Goal: Task Accomplishment & Management: Use online tool/utility

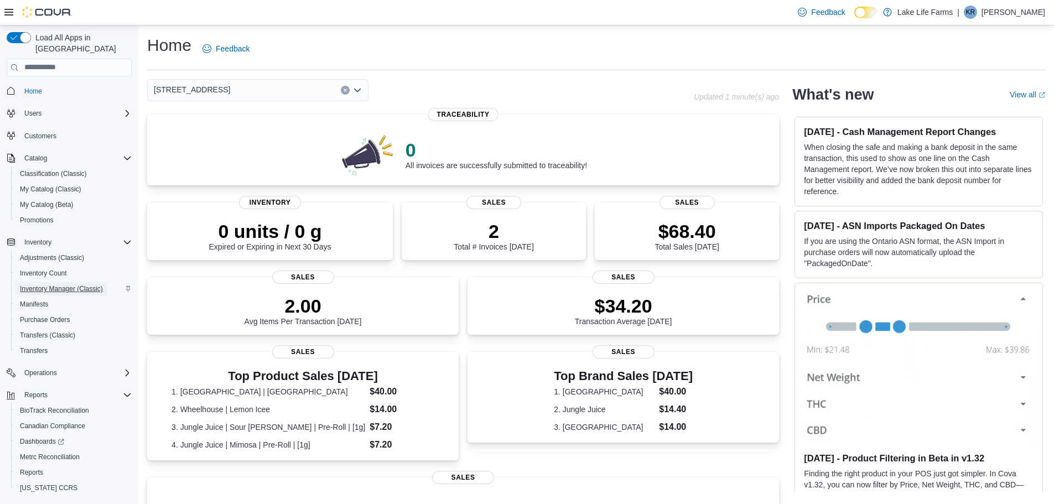
click at [61, 284] on span "Inventory Manager (Classic)" at bounding box center [61, 288] width 83 height 9
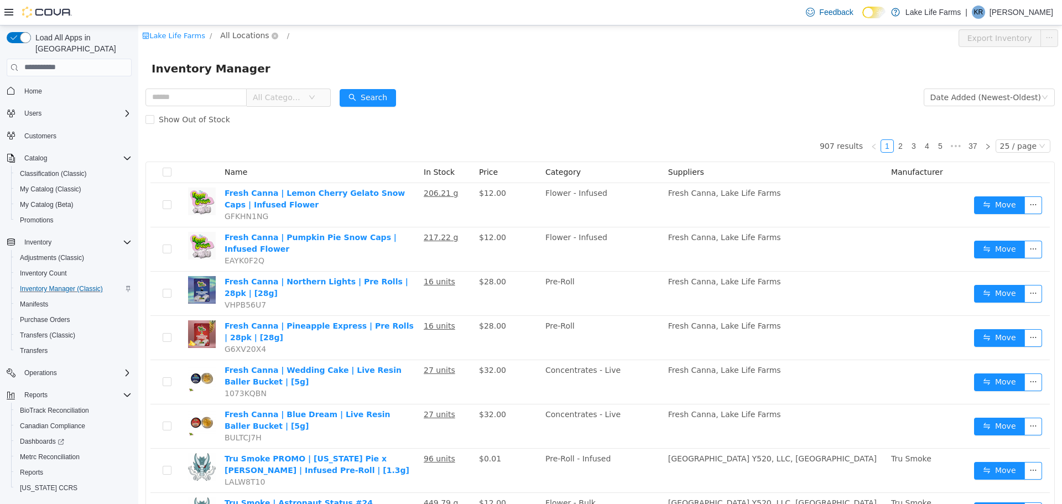
click at [248, 39] on span "All Locations" at bounding box center [244, 35] width 49 height 12
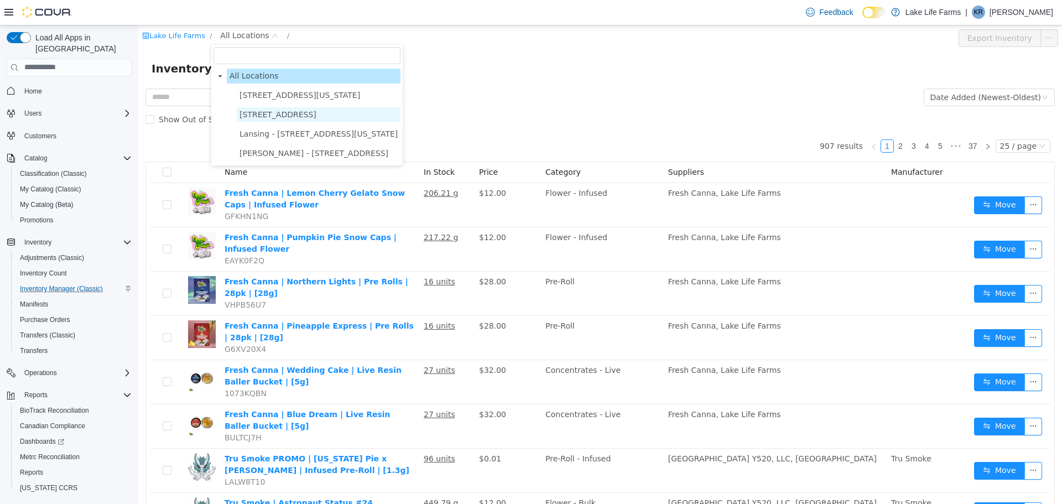
click at [254, 110] on span "[STREET_ADDRESS]" at bounding box center [278, 114] width 77 height 9
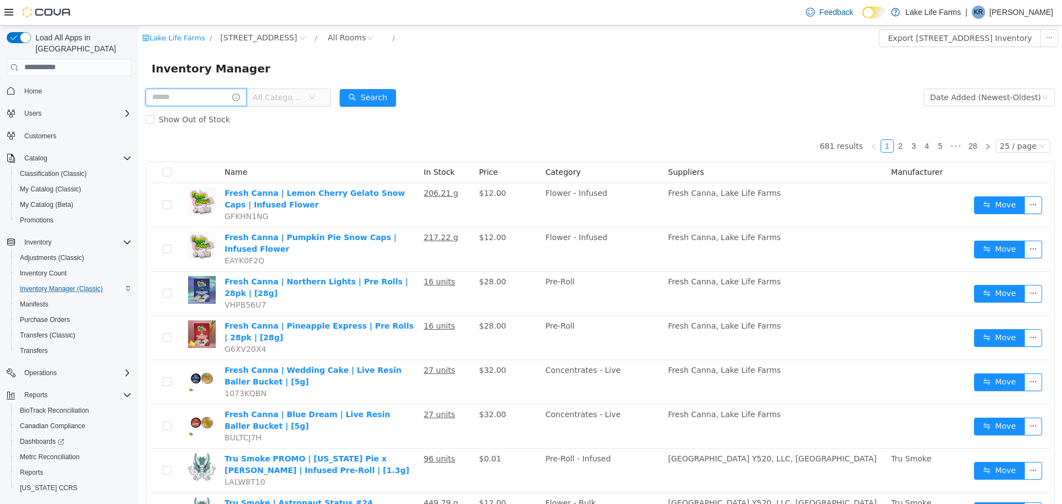
click at [193, 99] on input "text" at bounding box center [195, 97] width 101 height 18
type input "*********"
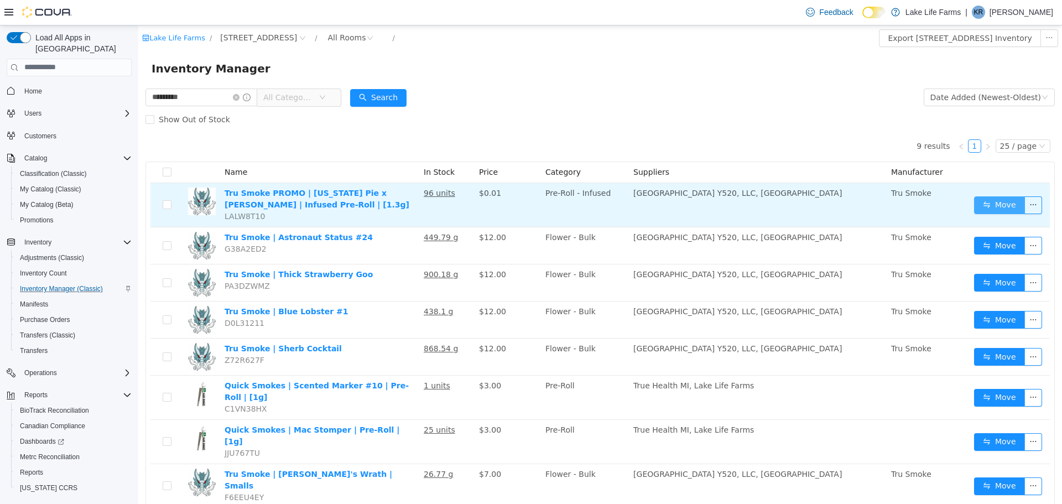
click at [974, 206] on button "Move" at bounding box center [999, 205] width 51 height 18
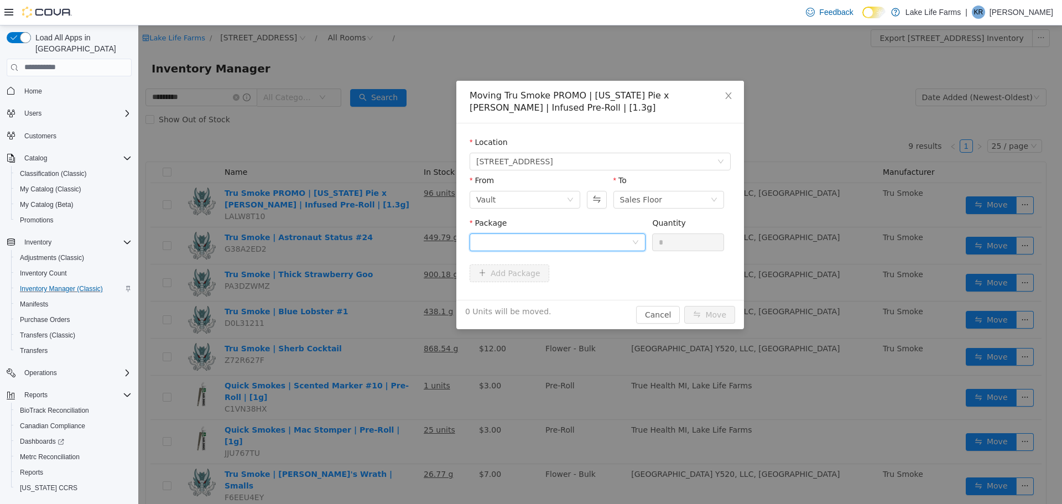
click at [524, 240] on div at bounding box center [553, 241] width 155 height 17
click at [517, 284] on strong "1A40503000291D1000018291" at bounding box center [541, 281] width 131 height 9
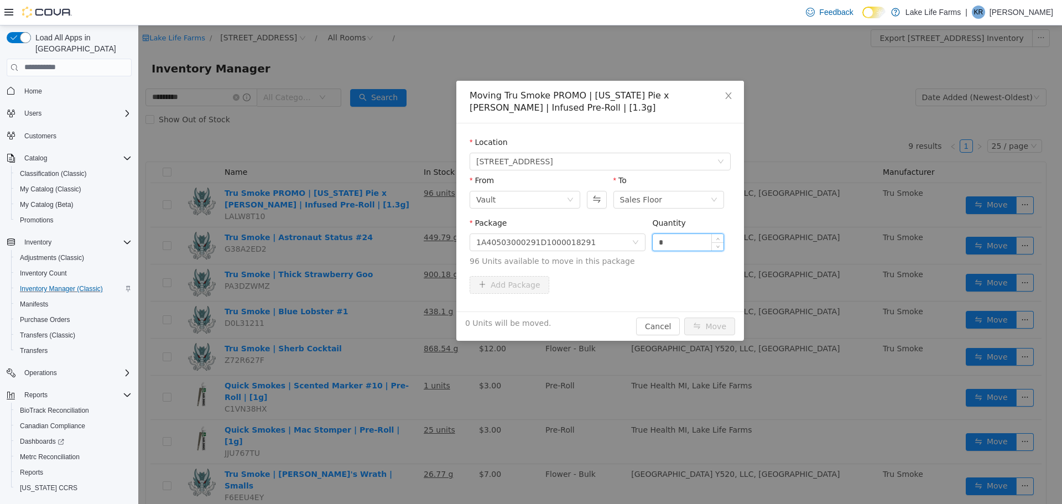
click at [669, 246] on input "*" at bounding box center [688, 241] width 71 height 17
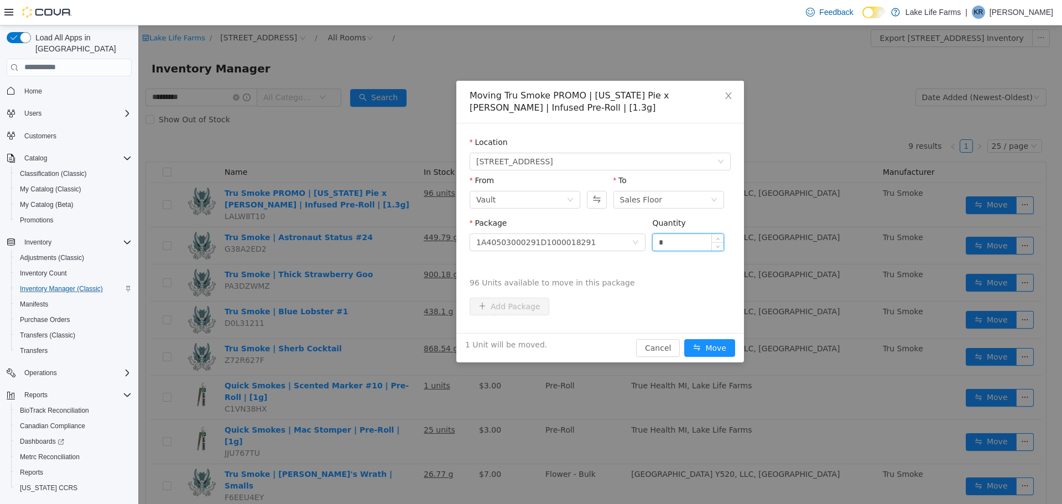
type input "*"
click at [684, 339] on button "Move" at bounding box center [709, 348] width 51 height 18
